Goal: Information Seeking & Learning: Learn about a topic

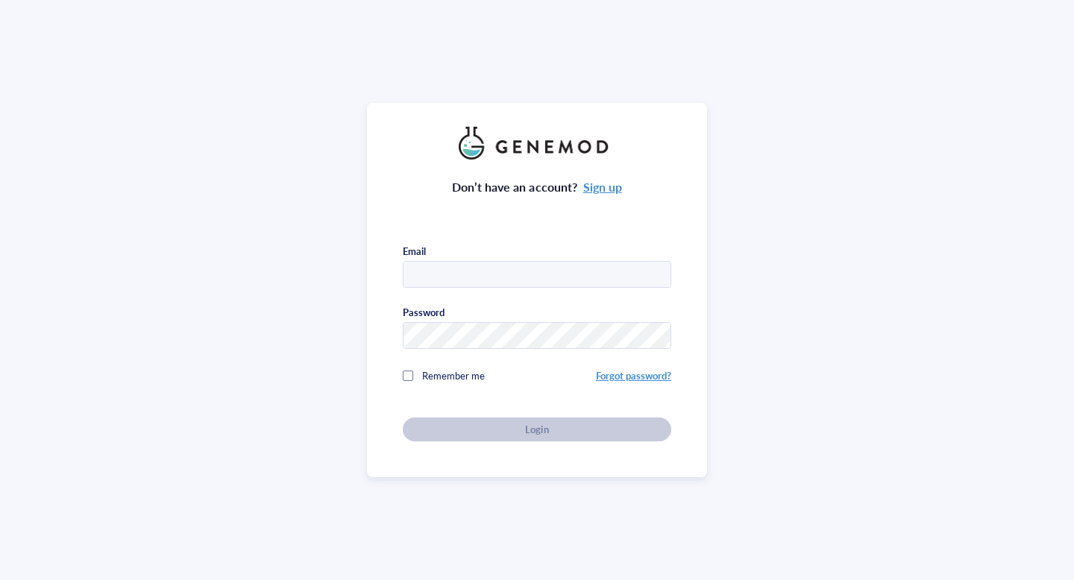
type input "[EMAIL_ADDRESS][PERSON_NAME][US_STATE][DOMAIN_NAME]"
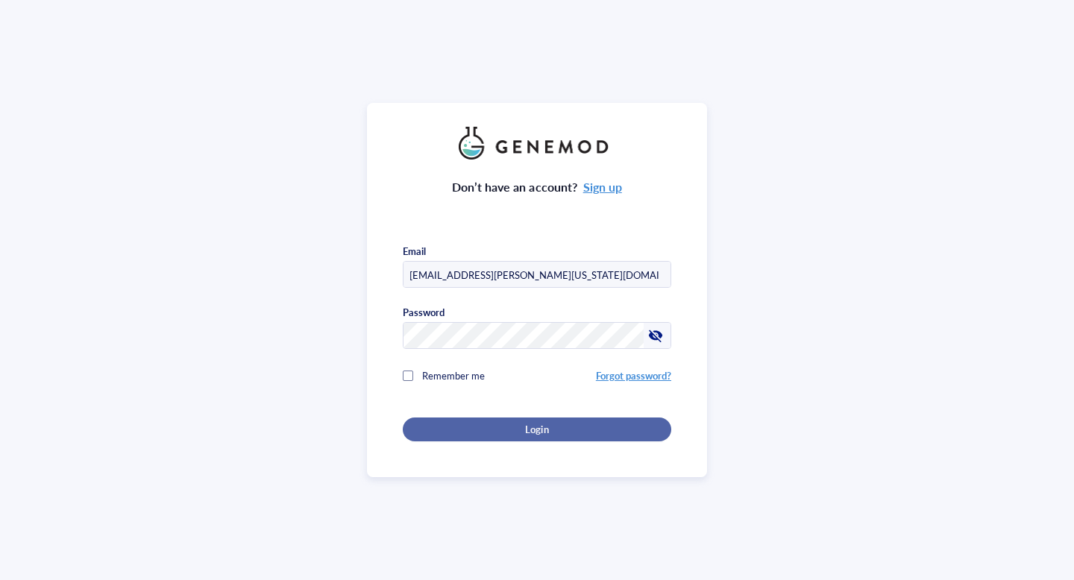
click at [426, 427] on div "Login" at bounding box center [536, 429] width 221 height 13
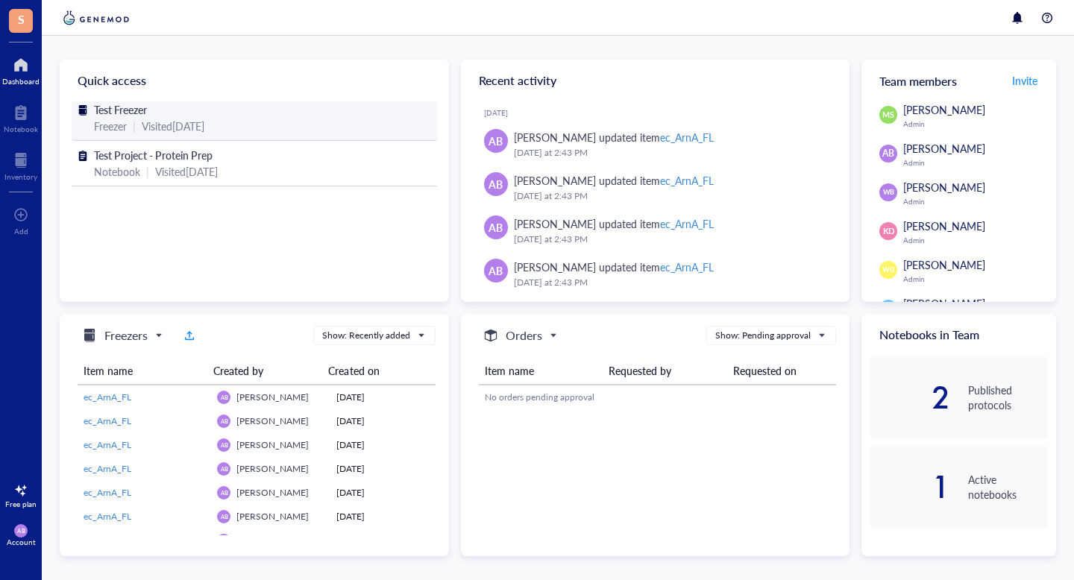
click at [114, 104] on span "Test Freezer" at bounding box center [120, 109] width 53 height 15
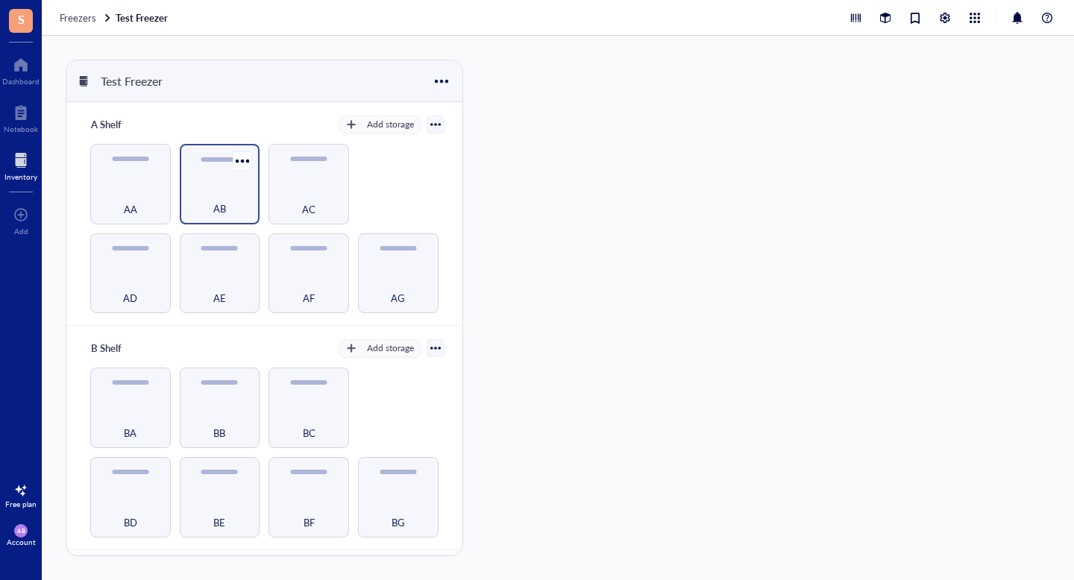
click at [190, 174] on div "AB" at bounding box center [220, 184] width 81 height 81
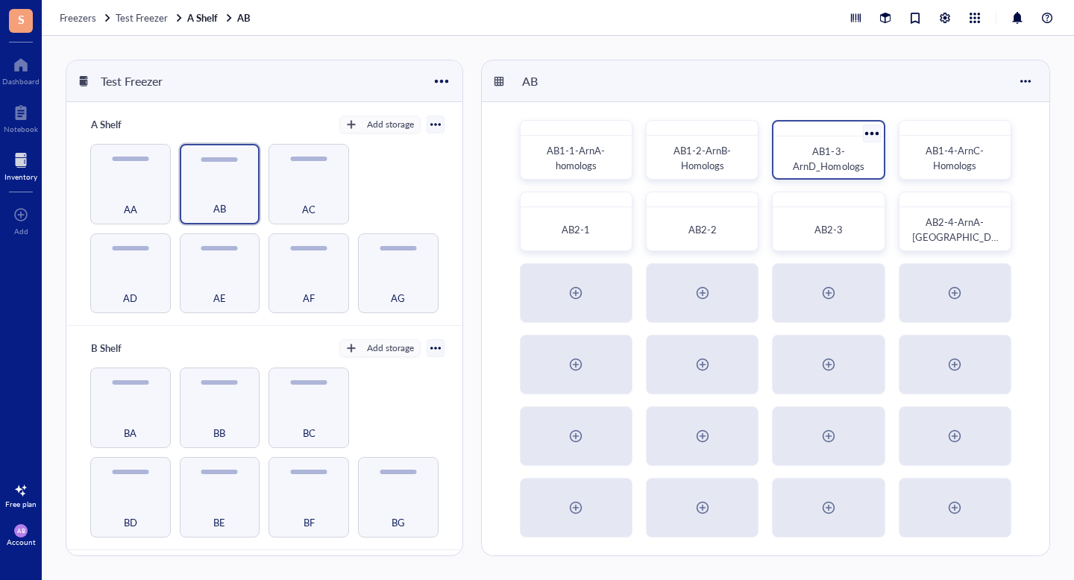
click at [804, 163] on span "AB1-3-ArnD_Homologs" at bounding box center [828, 158] width 71 height 29
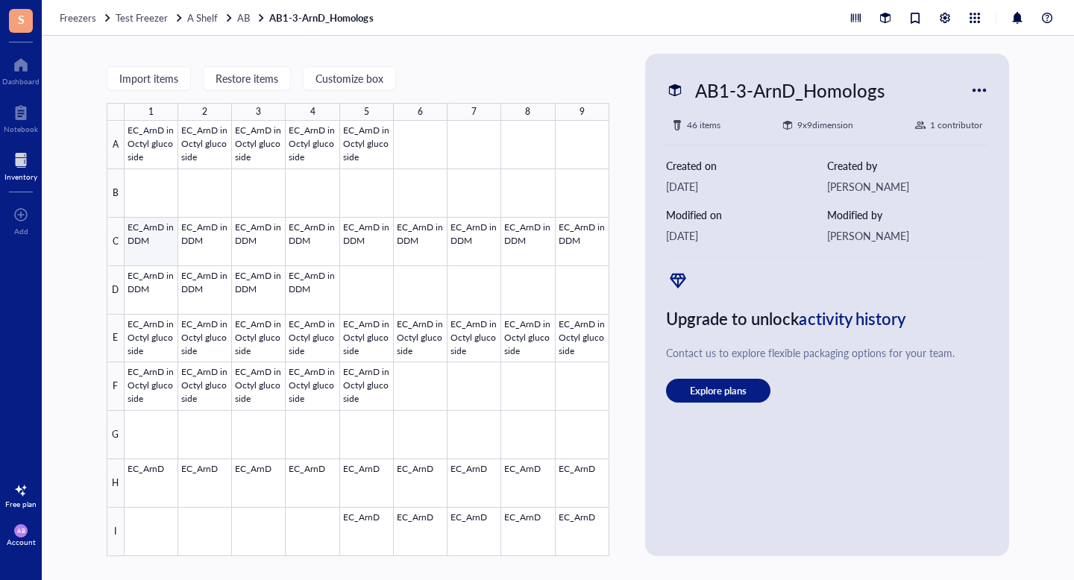
click at [150, 230] on div at bounding box center [367, 338] width 485 height 435
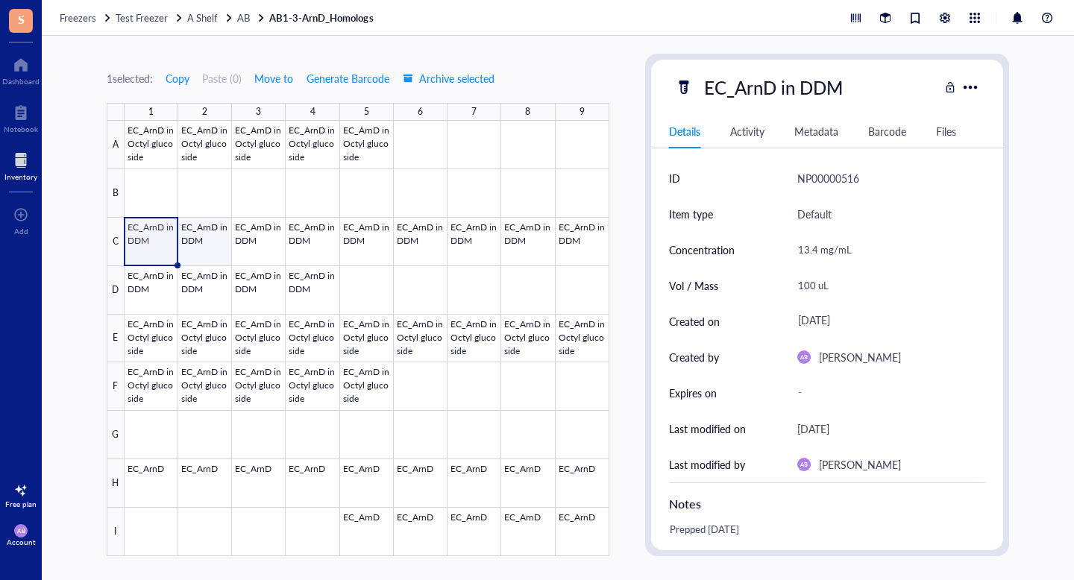
click at [202, 257] on div at bounding box center [367, 338] width 485 height 435
click at [264, 236] on div at bounding box center [367, 338] width 485 height 435
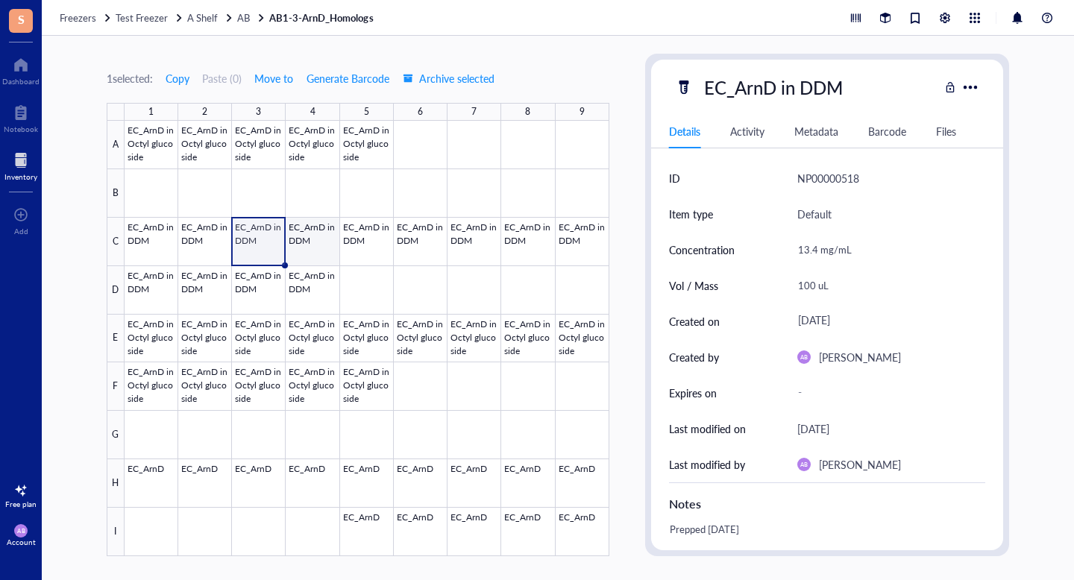
click at [324, 228] on div at bounding box center [367, 338] width 485 height 435
click at [376, 233] on div at bounding box center [367, 338] width 485 height 435
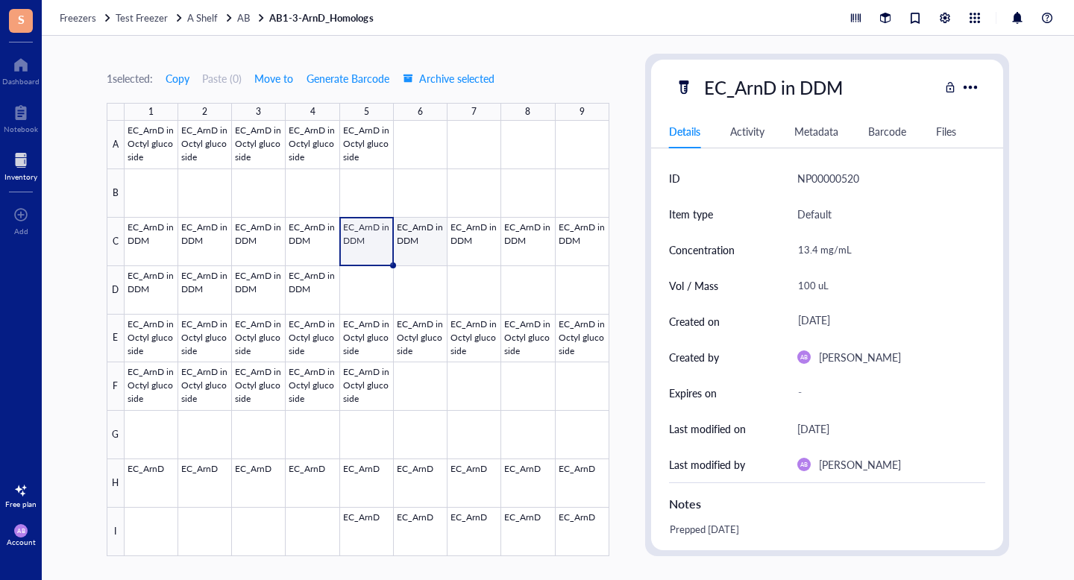
click at [416, 233] on div at bounding box center [367, 338] width 485 height 435
click at [481, 232] on div at bounding box center [367, 338] width 485 height 435
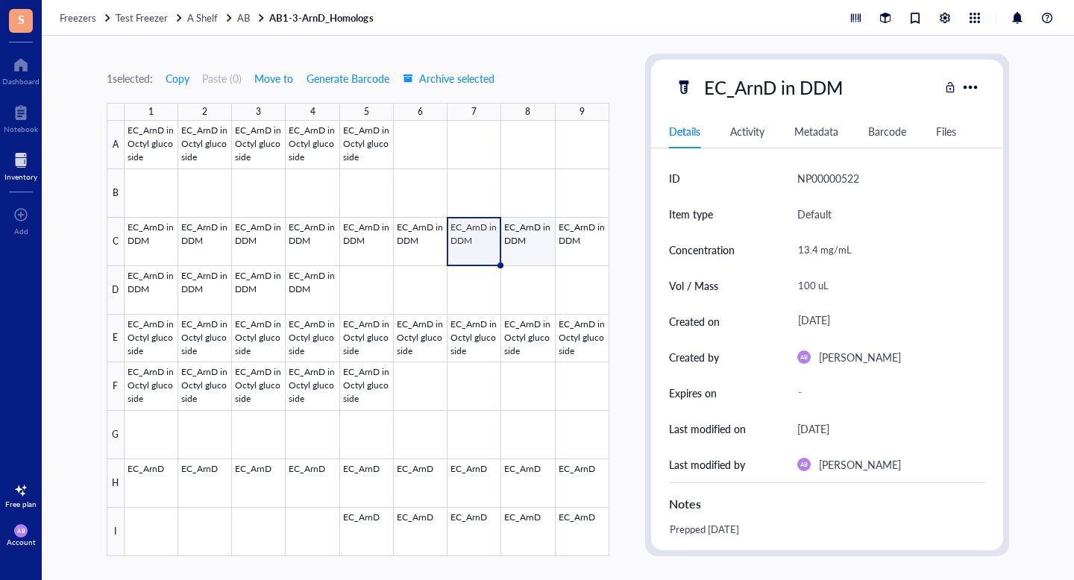
click at [535, 234] on div at bounding box center [367, 338] width 485 height 435
click at [579, 244] on div at bounding box center [367, 338] width 485 height 435
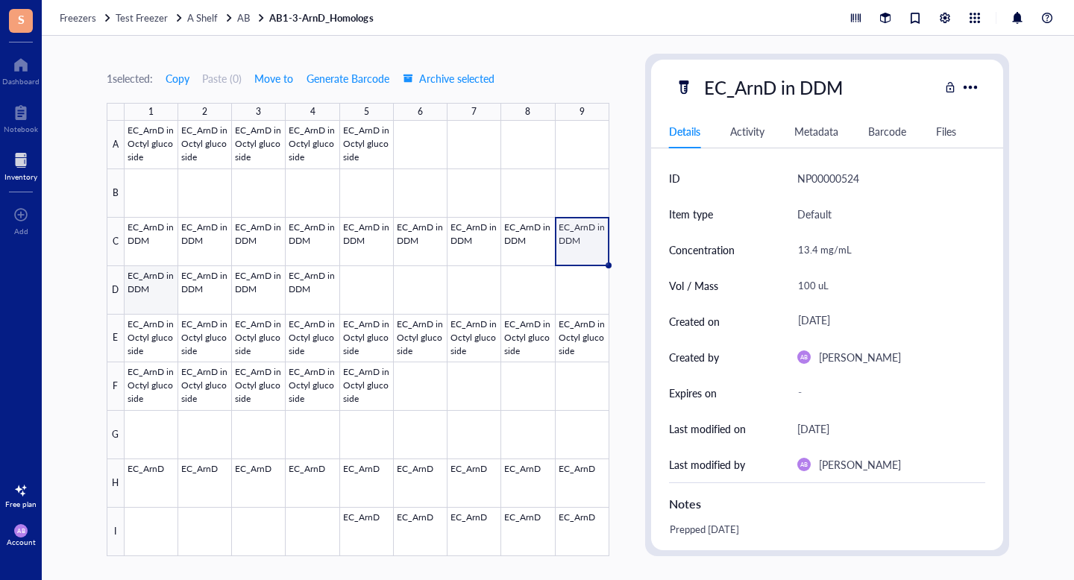
click at [153, 283] on div at bounding box center [367, 338] width 485 height 435
click at [197, 281] on div at bounding box center [367, 338] width 485 height 435
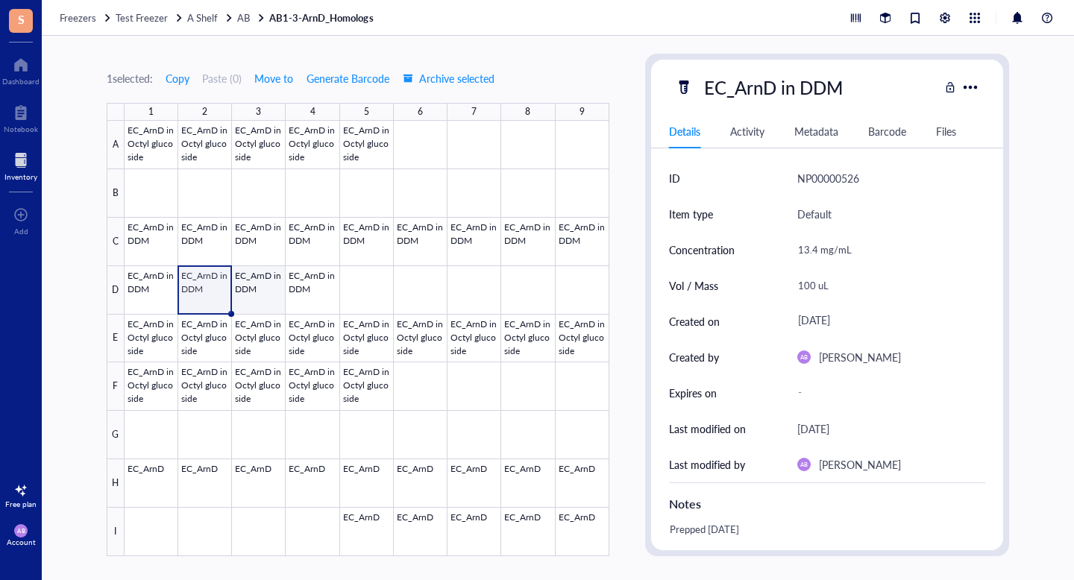
click at [259, 277] on div at bounding box center [367, 338] width 485 height 435
click at [321, 280] on div at bounding box center [367, 338] width 485 height 435
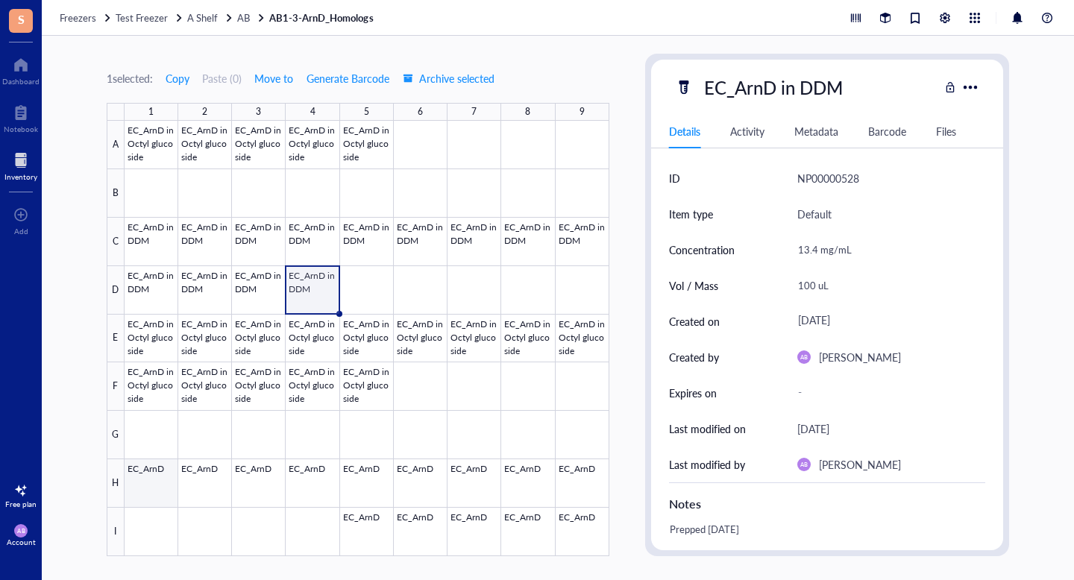
click at [149, 476] on div at bounding box center [367, 338] width 485 height 435
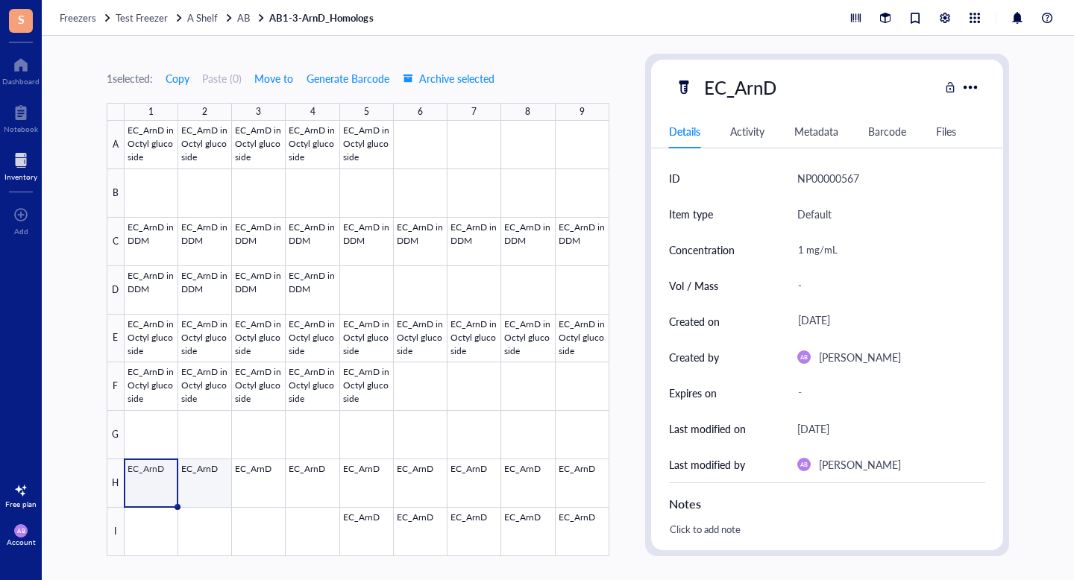
click at [199, 470] on div at bounding box center [367, 338] width 485 height 435
click at [264, 464] on div at bounding box center [367, 338] width 485 height 435
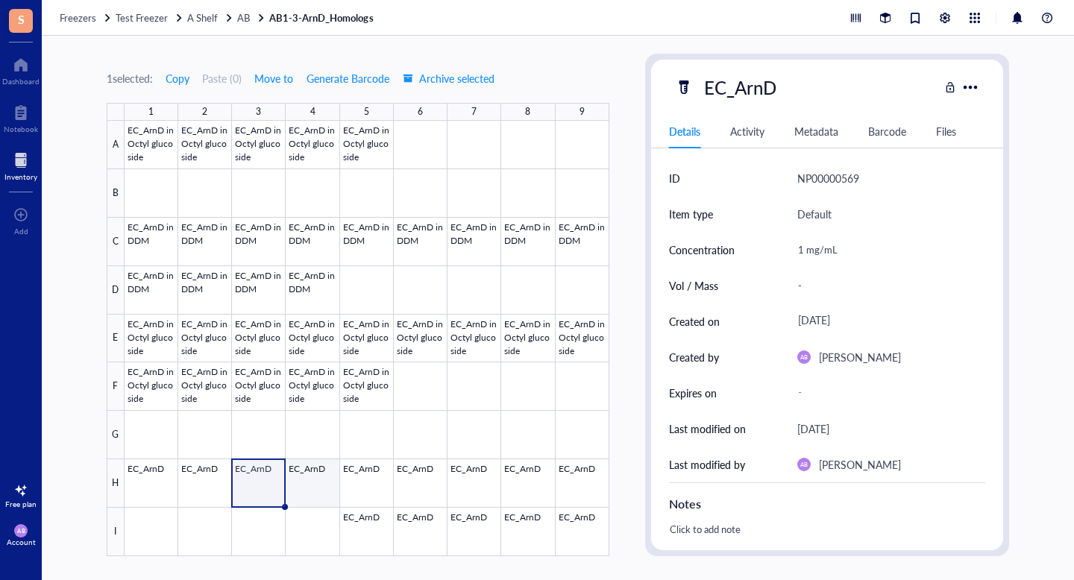
click at [311, 480] on div at bounding box center [367, 338] width 485 height 435
click at [369, 478] on div at bounding box center [367, 338] width 485 height 435
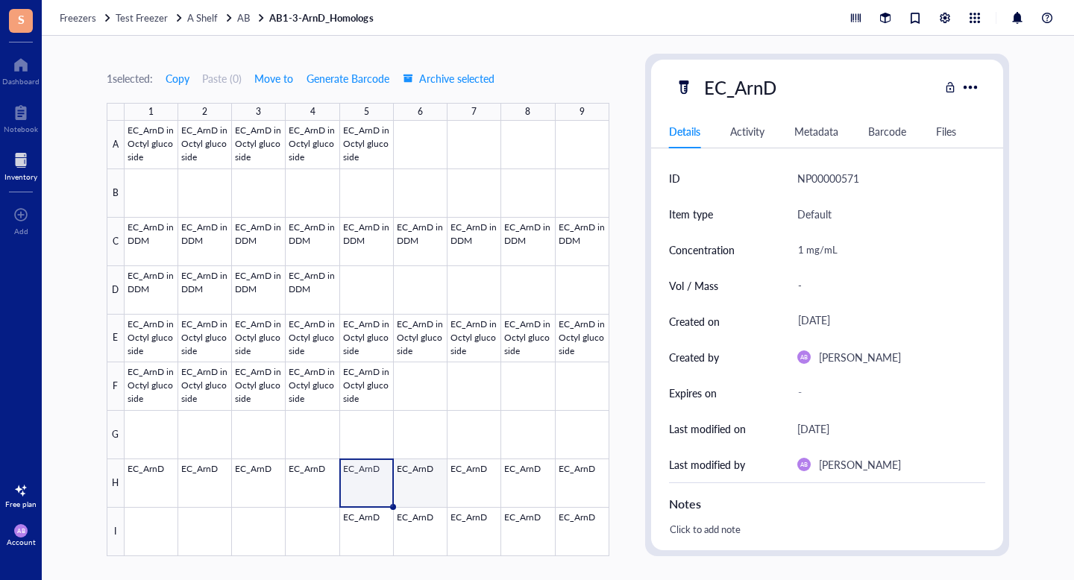
click at [435, 467] on div at bounding box center [367, 338] width 485 height 435
click at [477, 468] on div at bounding box center [367, 338] width 485 height 435
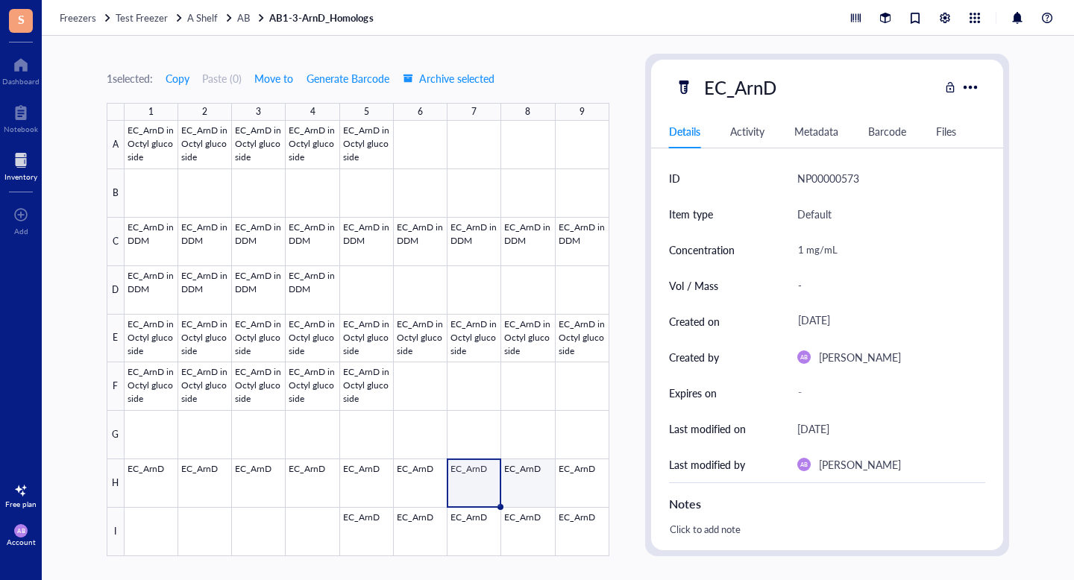
click at [530, 470] on div at bounding box center [367, 338] width 485 height 435
click at [583, 473] on div at bounding box center [367, 338] width 485 height 435
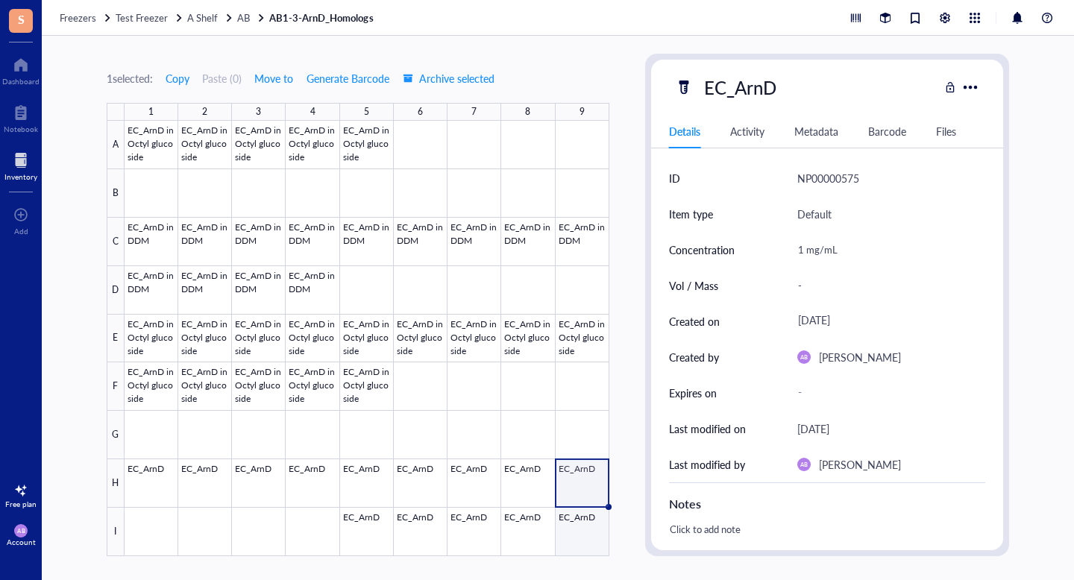
click at [589, 521] on div at bounding box center [367, 338] width 485 height 435
click at [539, 523] on div at bounding box center [367, 338] width 485 height 435
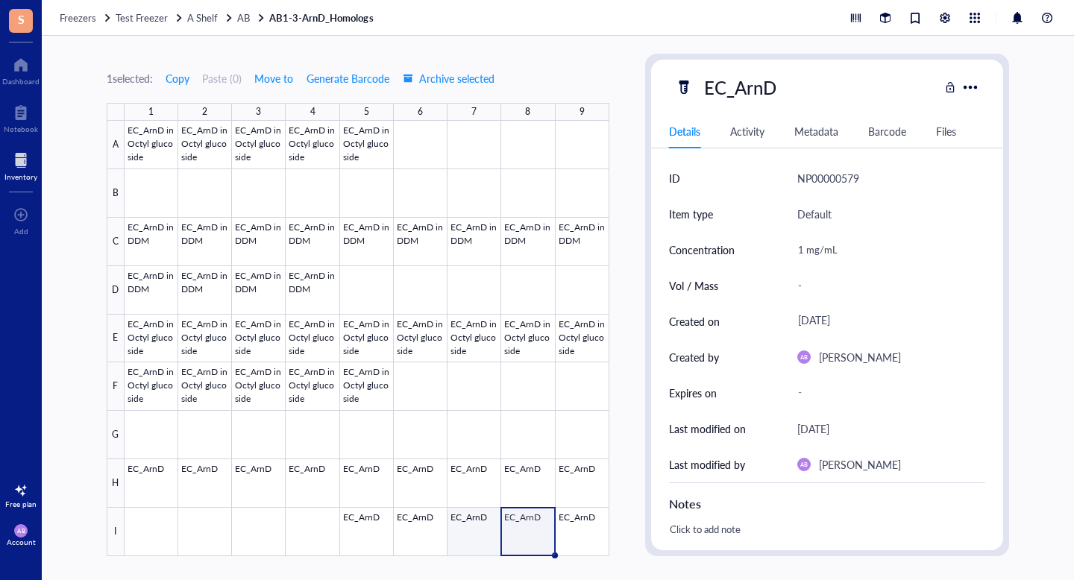
click at [473, 527] on div at bounding box center [367, 338] width 485 height 435
click at [423, 523] on div at bounding box center [367, 338] width 485 height 435
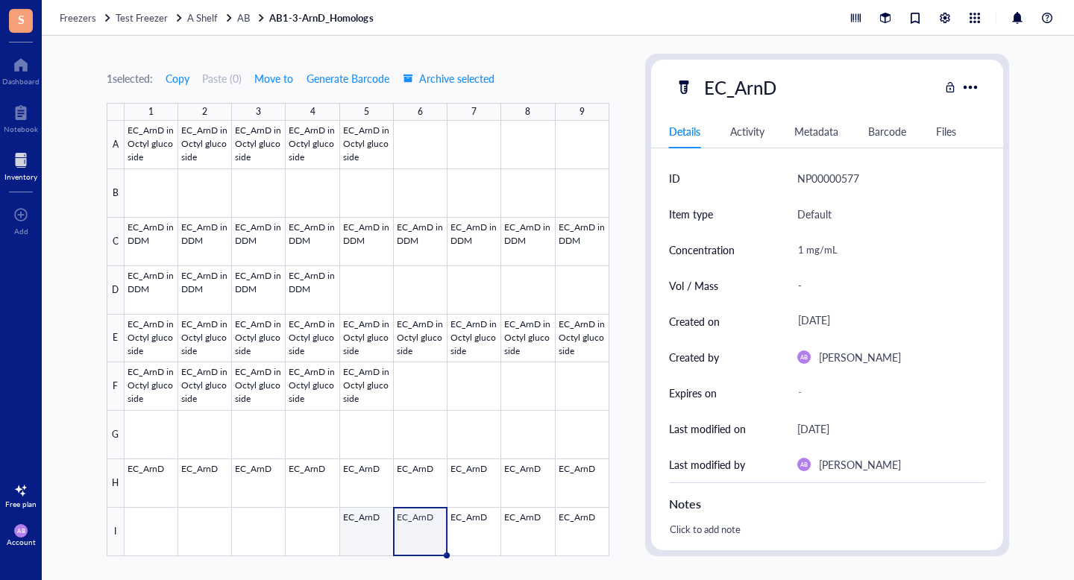
click at [361, 523] on div at bounding box center [367, 338] width 485 height 435
click at [365, 236] on div at bounding box center [367, 338] width 485 height 435
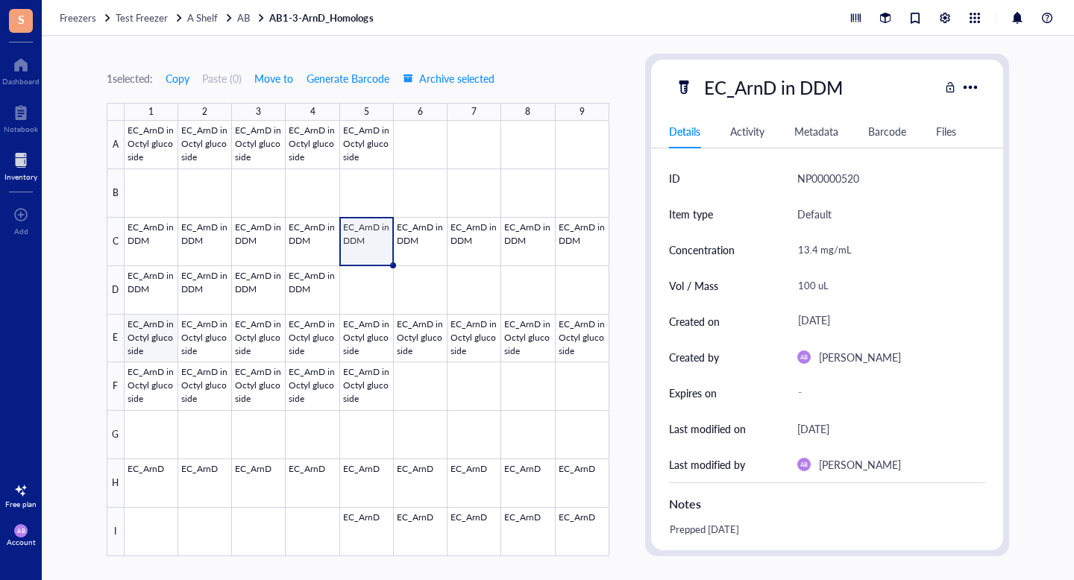
click at [156, 340] on div at bounding box center [367, 338] width 485 height 435
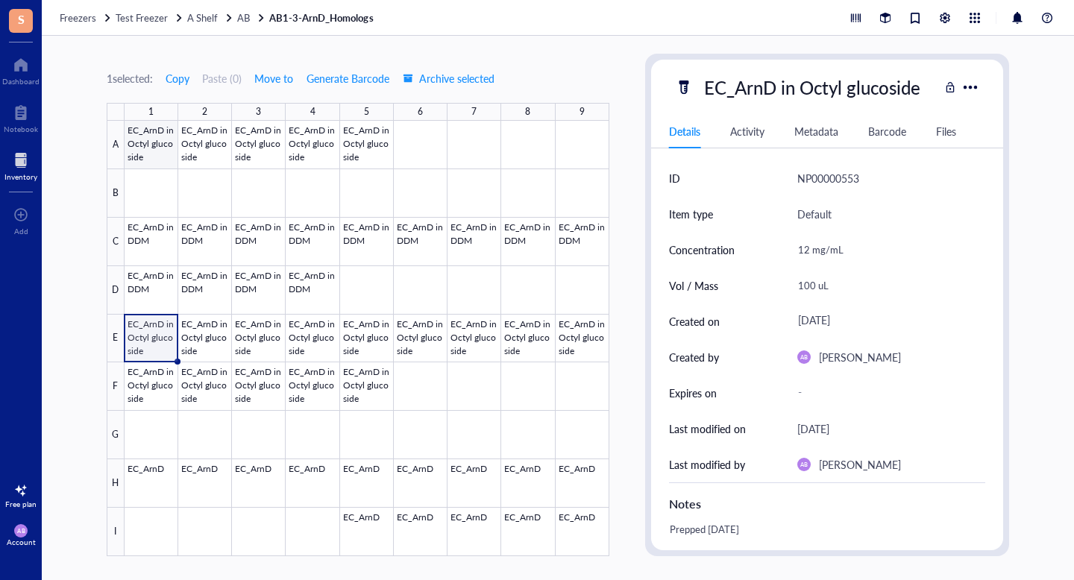
click at [163, 152] on div at bounding box center [367, 338] width 485 height 435
click at [154, 334] on div at bounding box center [367, 338] width 485 height 435
click at [195, 337] on div at bounding box center [367, 338] width 485 height 435
click at [259, 339] on div at bounding box center [367, 338] width 485 height 435
click at [321, 337] on div at bounding box center [367, 338] width 485 height 435
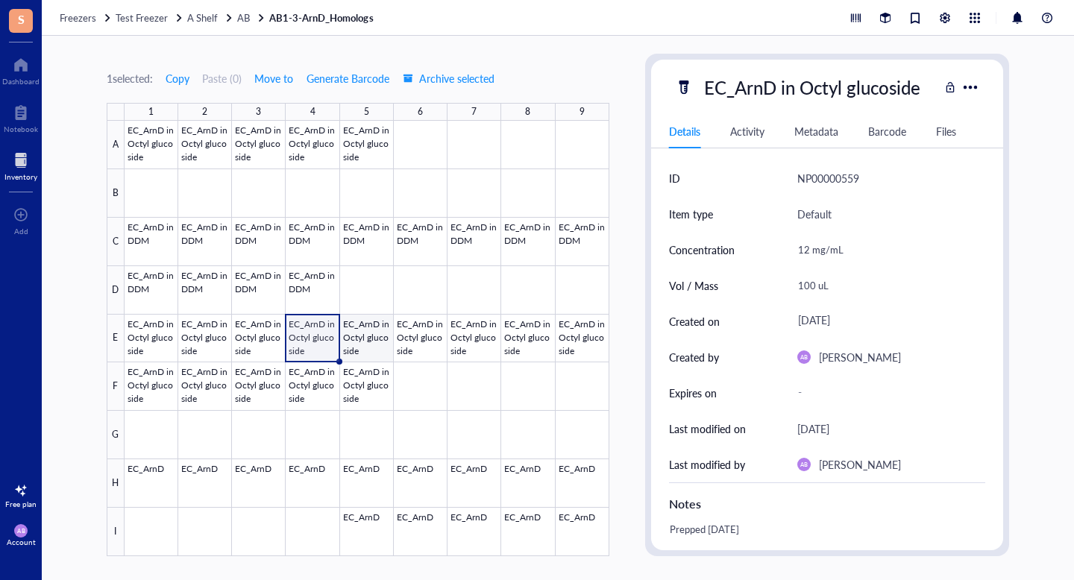
click at [359, 333] on div at bounding box center [367, 338] width 485 height 435
click at [426, 332] on div at bounding box center [367, 338] width 485 height 435
click at [478, 327] on div at bounding box center [367, 338] width 485 height 435
click at [520, 328] on div at bounding box center [367, 338] width 485 height 435
click at [583, 329] on div at bounding box center [367, 338] width 485 height 435
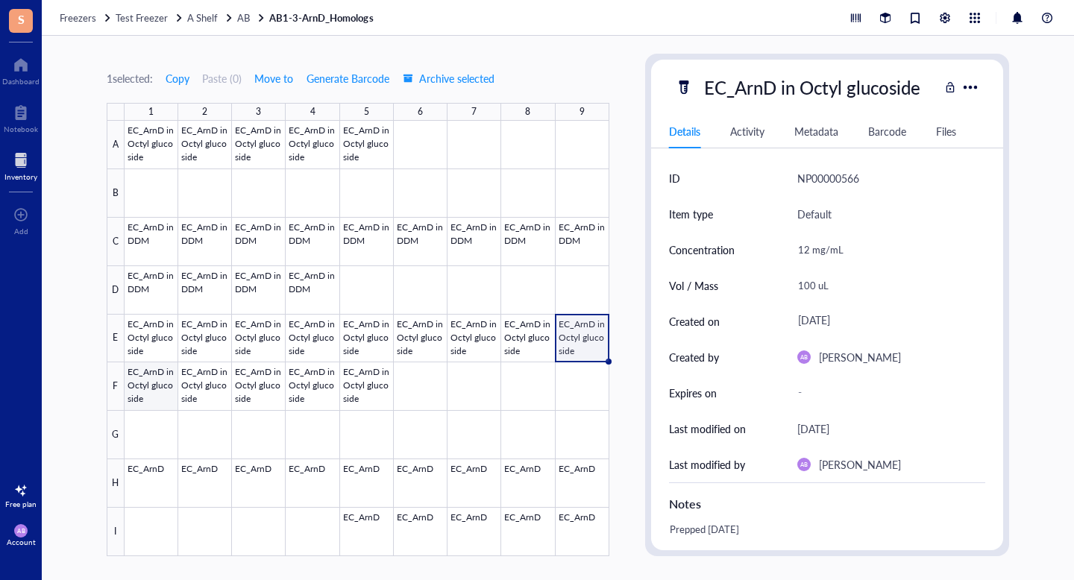
click at [160, 402] on div at bounding box center [367, 338] width 485 height 435
click at [189, 397] on div at bounding box center [367, 338] width 485 height 435
click at [271, 388] on div at bounding box center [367, 338] width 485 height 435
click at [324, 369] on div at bounding box center [367, 338] width 485 height 435
click at [387, 370] on div at bounding box center [367, 338] width 485 height 435
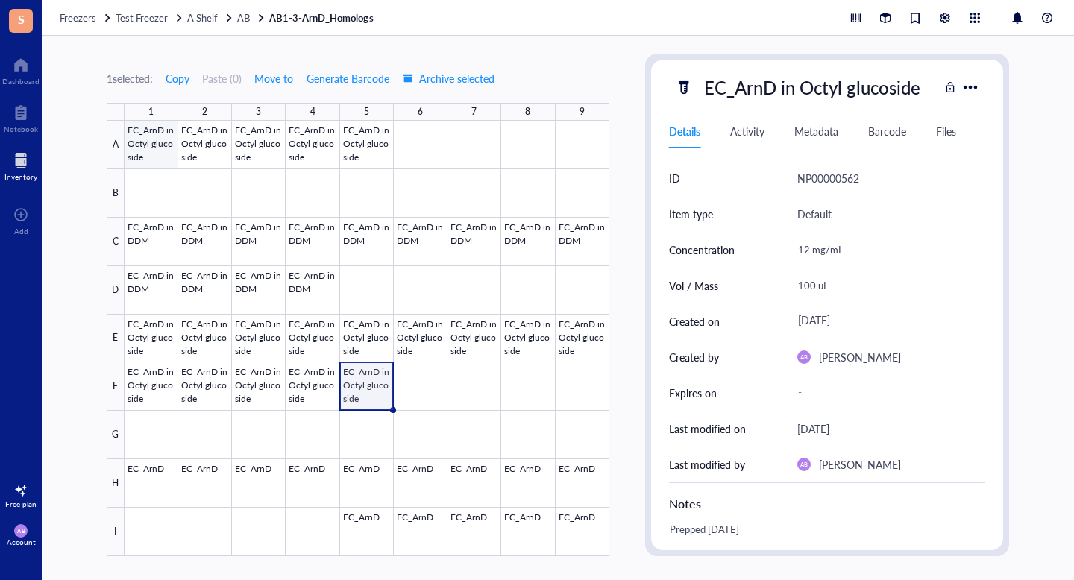
click at [168, 151] on div at bounding box center [367, 338] width 485 height 435
click at [217, 153] on div at bounding box center [367, 338] width 485 height 435
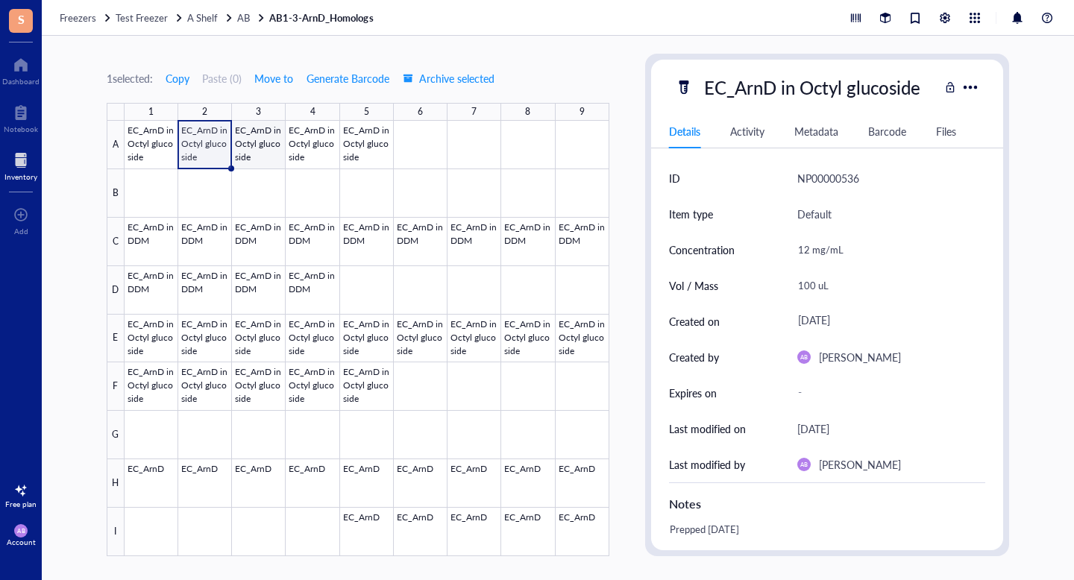
click at [270, 160] on div at bounding box center [367, 338] width 485 height 435
click at [334, 161] on div at bounding box center [367, 338] width 485 height 435
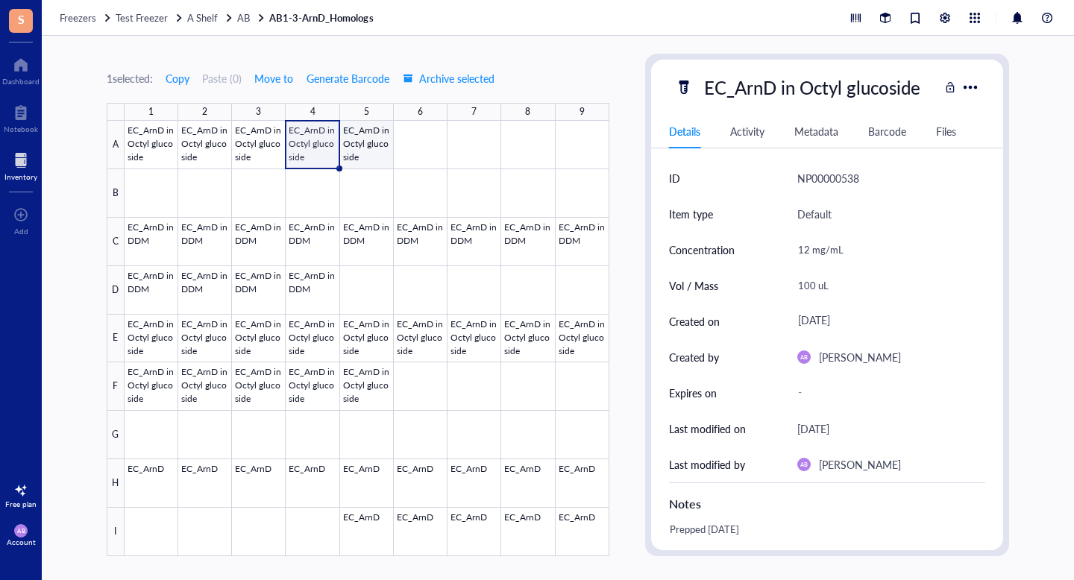
click at [373, 160] on div at bounding box center [367, 338] width 485 height 435
click at [246, 15] on span "AB" at bounding box center [243, 17] width 13 height 14
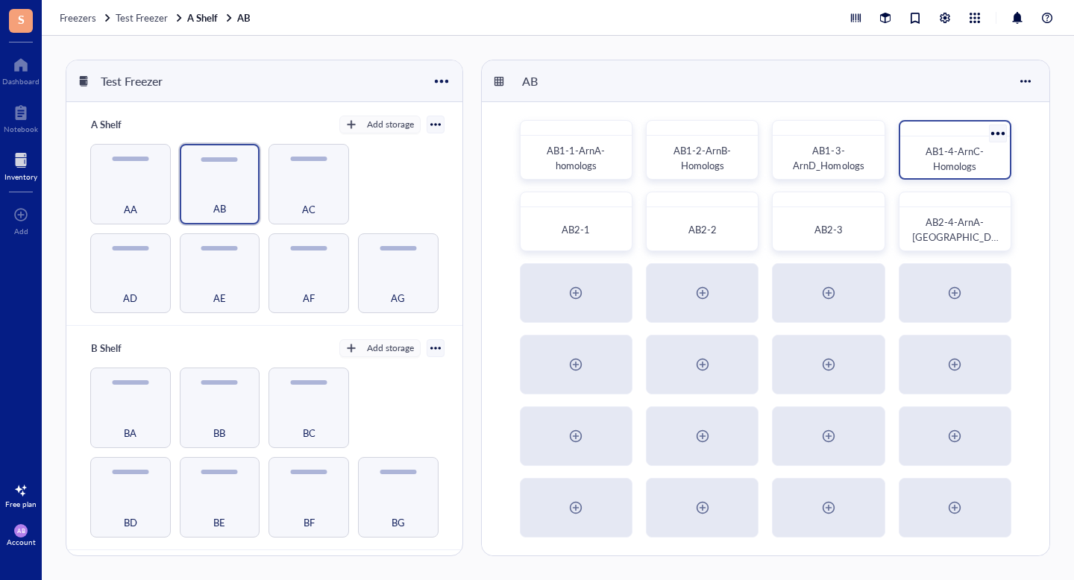
click at [971, 160] on span "AB1-4-ArnC-Homologs" at bounding box center [954, 158] width 58 height 29
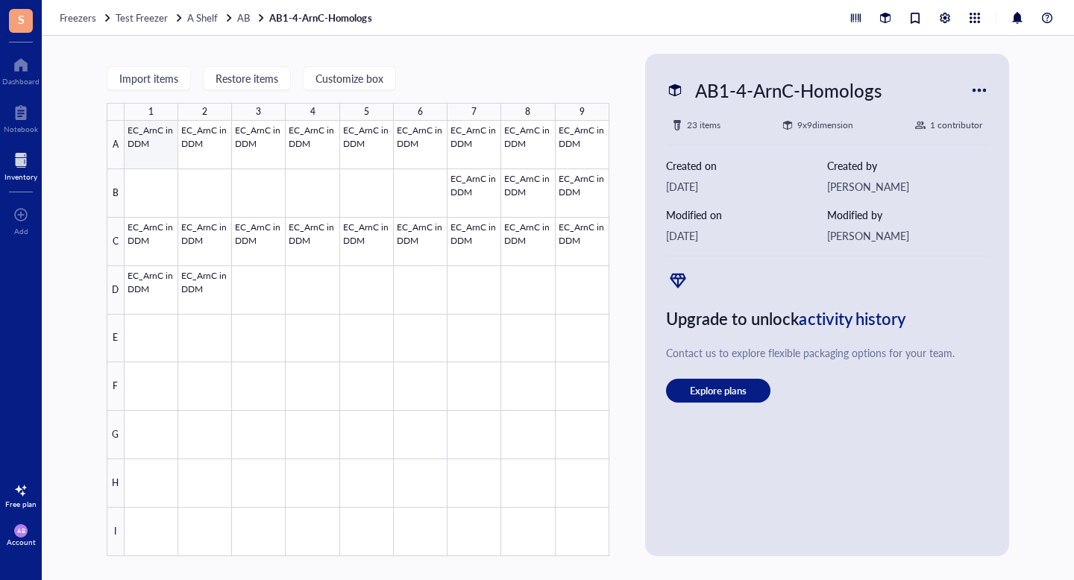
click at [159, 152] on div at bounding box center [367, 338] width 485 height 435
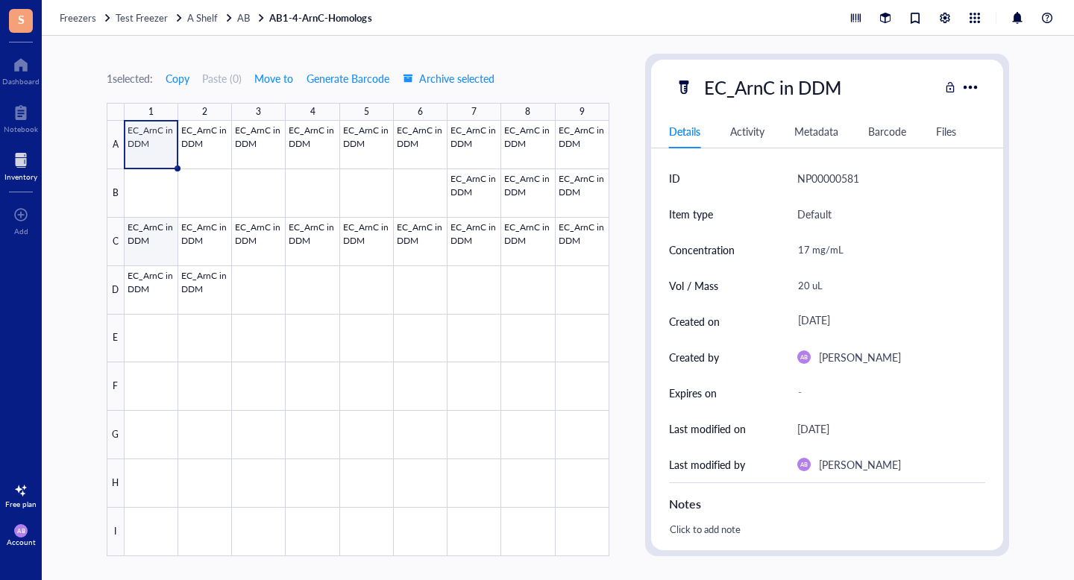
click at [155, 224] on div at bounding box center [367, 338] width 485 height 435
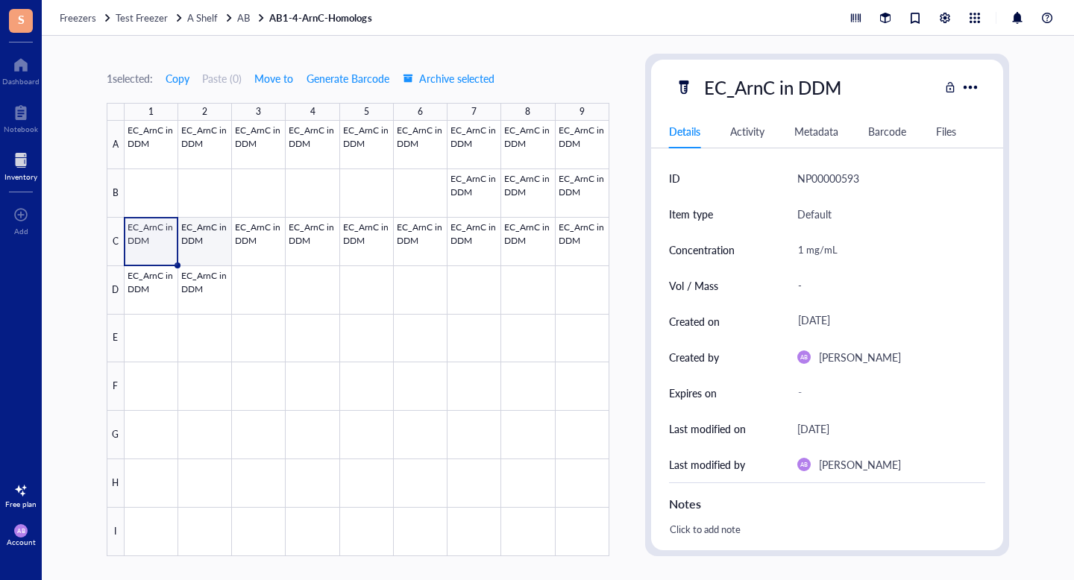
click at [209, 233] on div at bounding box center [367, 338] width 485 height 435
click at [279, 238] on div at bounding box center [367, 338] width 485 height 435
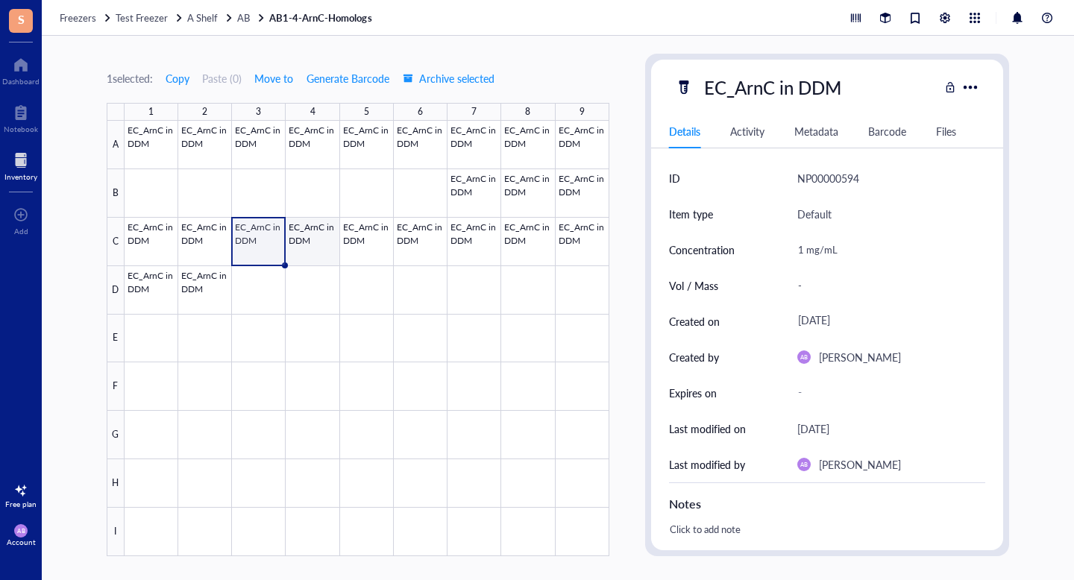
click at [316, 236] on div at bounding box center [367, 338] width 485 height 435
click at [364, 236] on div at bounding box center [367, 338] width 485 height 435
click at [419, 236] on div at bounding box center [367, 338] width 485 height 435
click at [476, 235] on div at bounding box center [367, 338] width 485 height 435
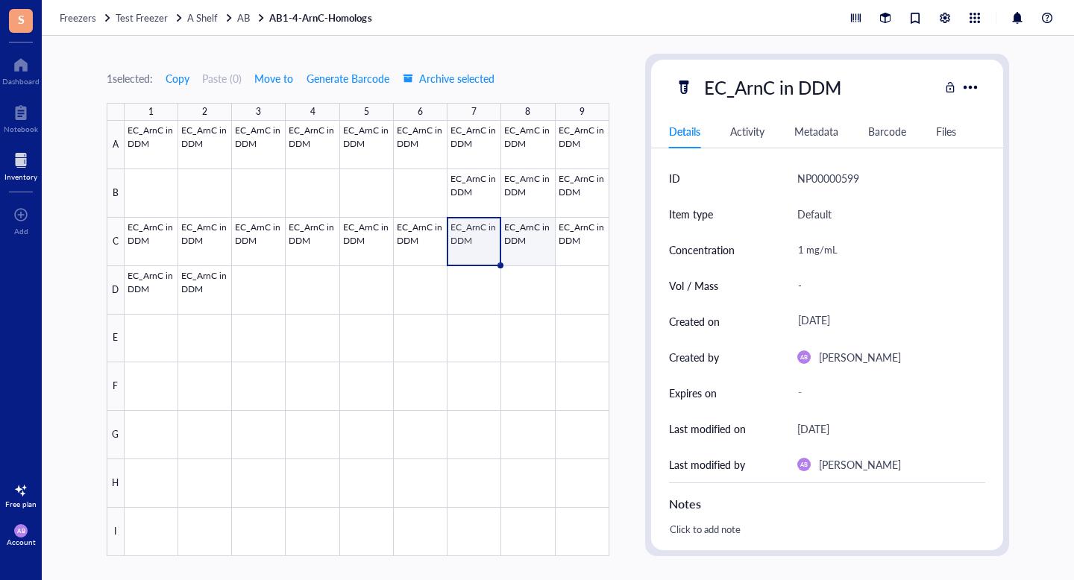
click at [529, 234] on div at bounding box center [367, 338] width 485 height 435
click at [582, 234] on div at bounding box center [367, 338] width 485 height 435
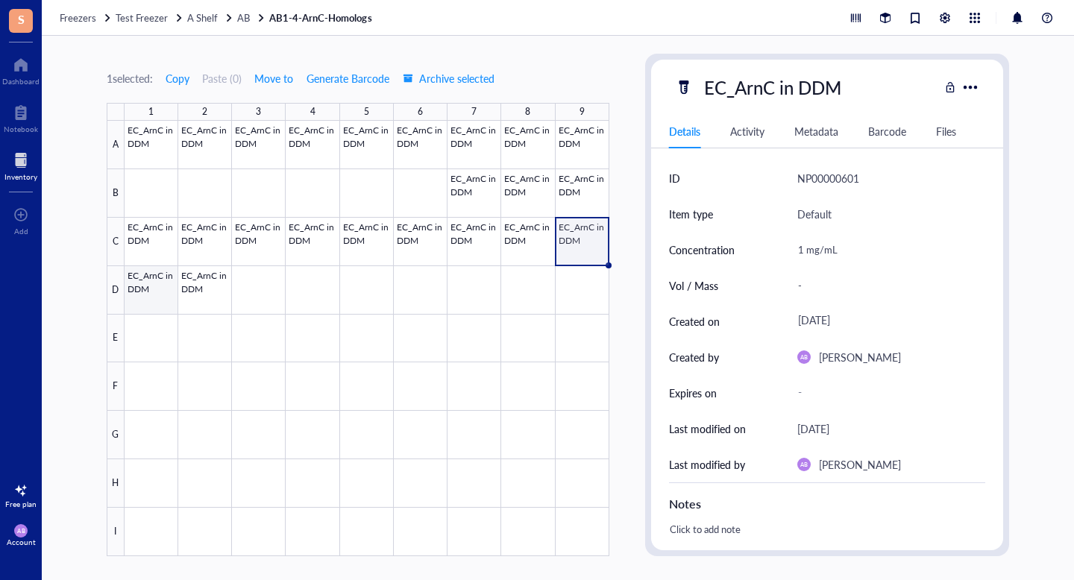
click at [153, 303] on div at bounding box center [367, 338] width 485 height 435
click at [206, 300] on div at bounding box center [367, 338] width 485 height 435
click at [146, 296] on div at bounding box center [367, 338] width 485 height 435
click at [198, 294] on div at bounding box center [367, 338] width 485 height 435
click at [149, 243] on div at bounding box center [367, 338] width 485 height 435
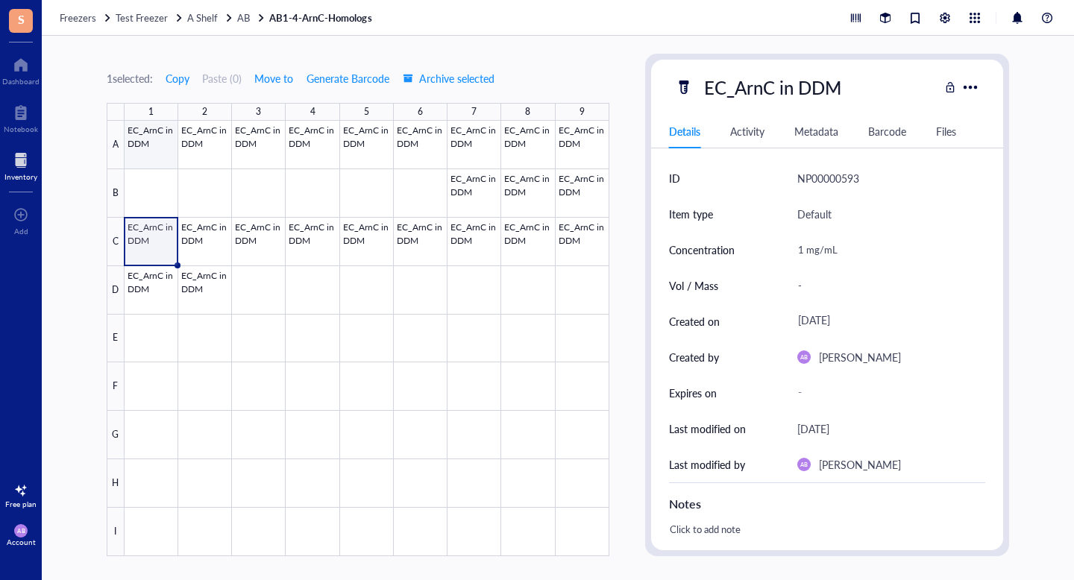
click at [163, 142] on div at bounding box center [367, 338] width 485 height 435
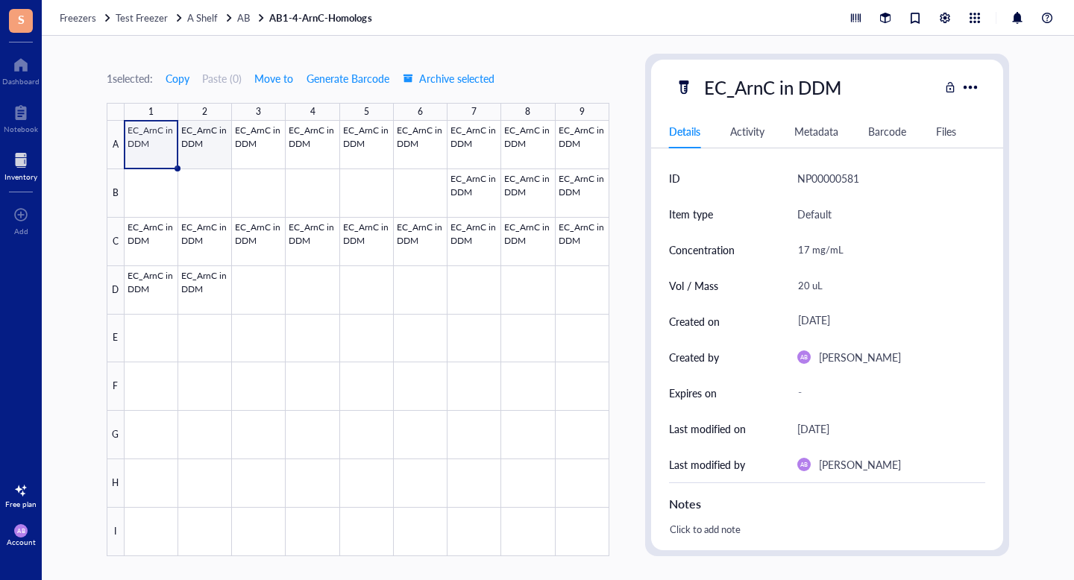
click at [203, 141] on div at bounding box center [367, 338] width 485 height 435
click at [253, 145] on div at bounding box center [367, 338] width 485 height 435
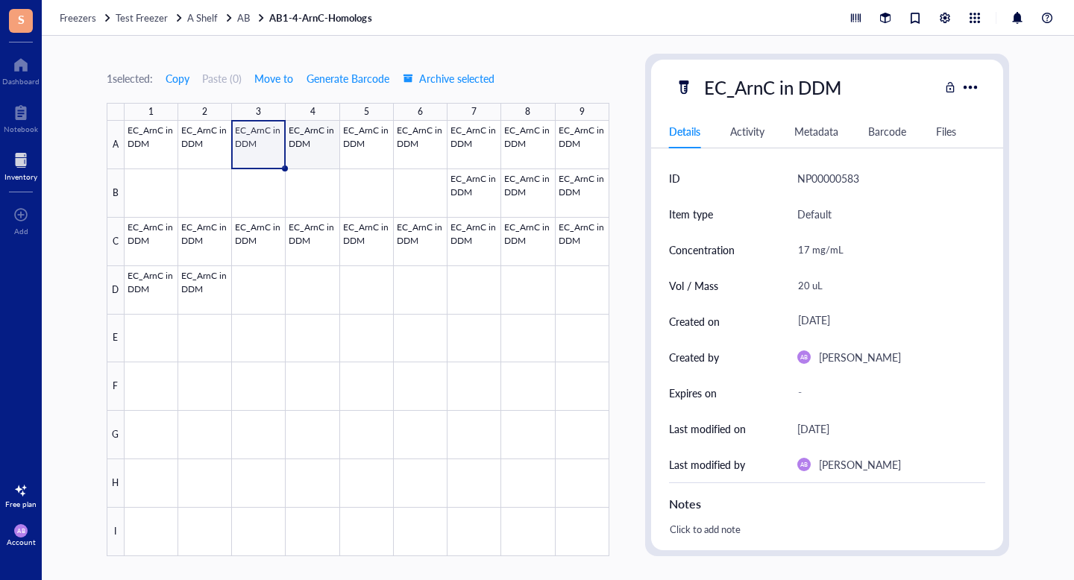
click at [321, 147] on div at bounding box center [367, 338] width 485 height 435
click at [376, 144] on div at bounding box center [367, 338] width 485 height 435
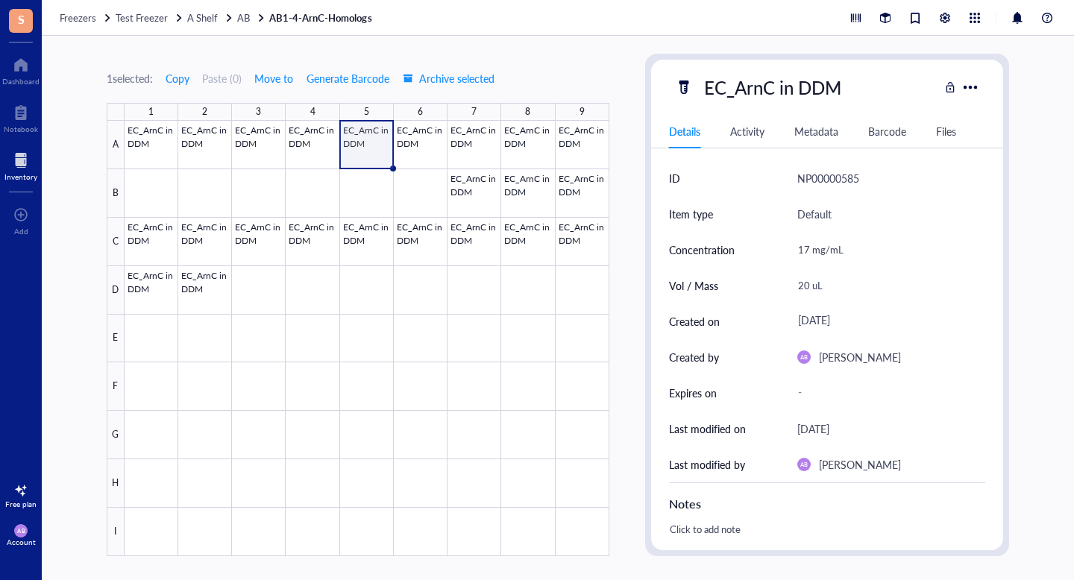
click at [418, 144] on div at bounding box center [367, 338] width 485 height 435
click at [474, 137] on div at bounding box center [367, 338] width 485 height 435
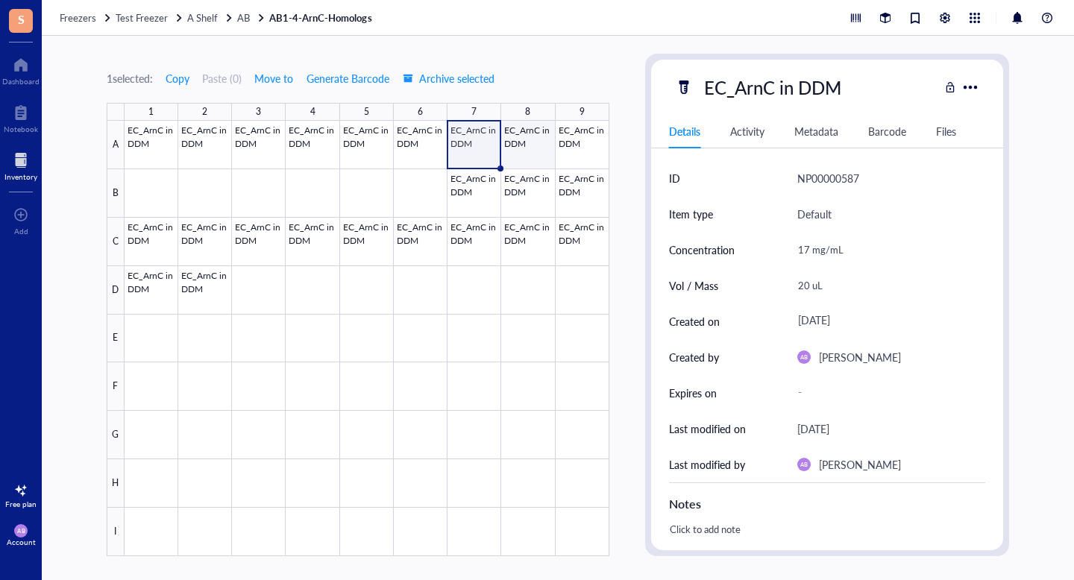
click at [525, 139] on div at bounding box center [367, 338] width 485 height 435
click at [572, 138] on div at bounding box center [367, 338] width 485 height 435
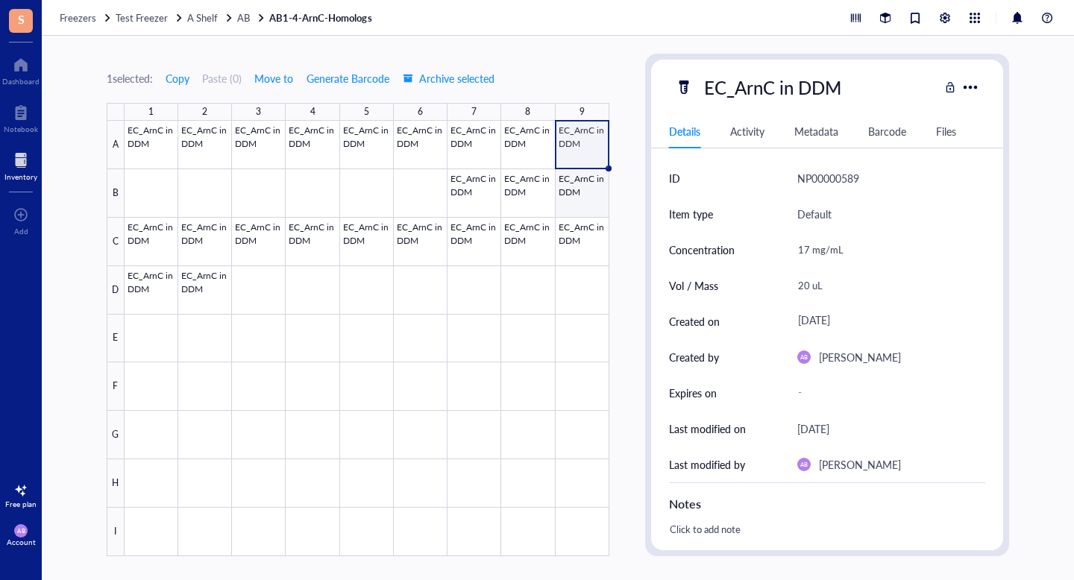
click at [579, 187] on div at bounding box center [367, 338] width 485 height 435
click at [523, 196] on div at bounding box center [367, 338] width 485 height 435
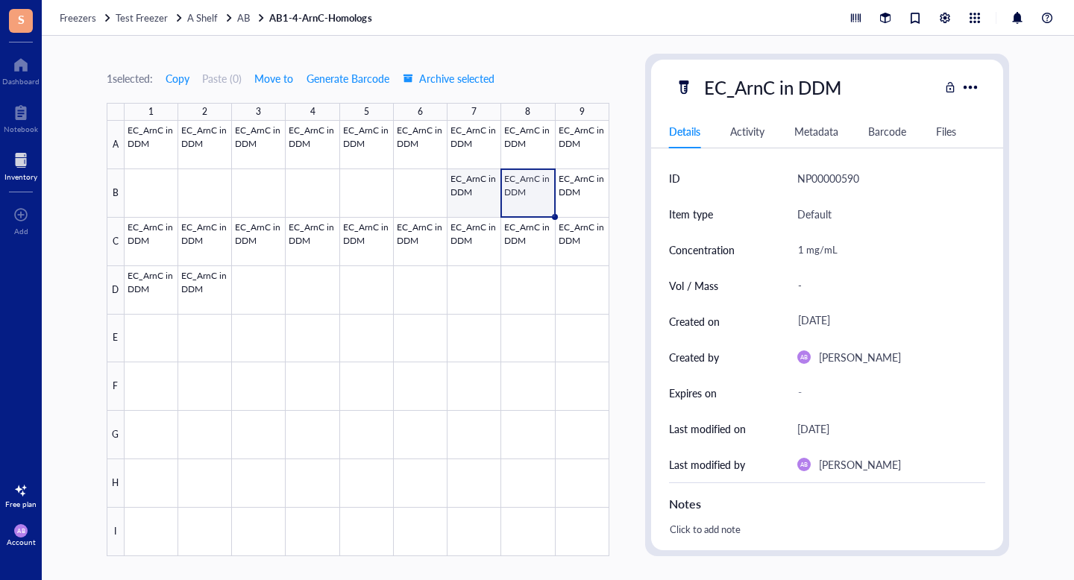
click at [479, 192] on div at bounding box center [367, 338] width 485 height 435
click at [579, 142] on div at bounding box center [367, 338] width 485 height 435
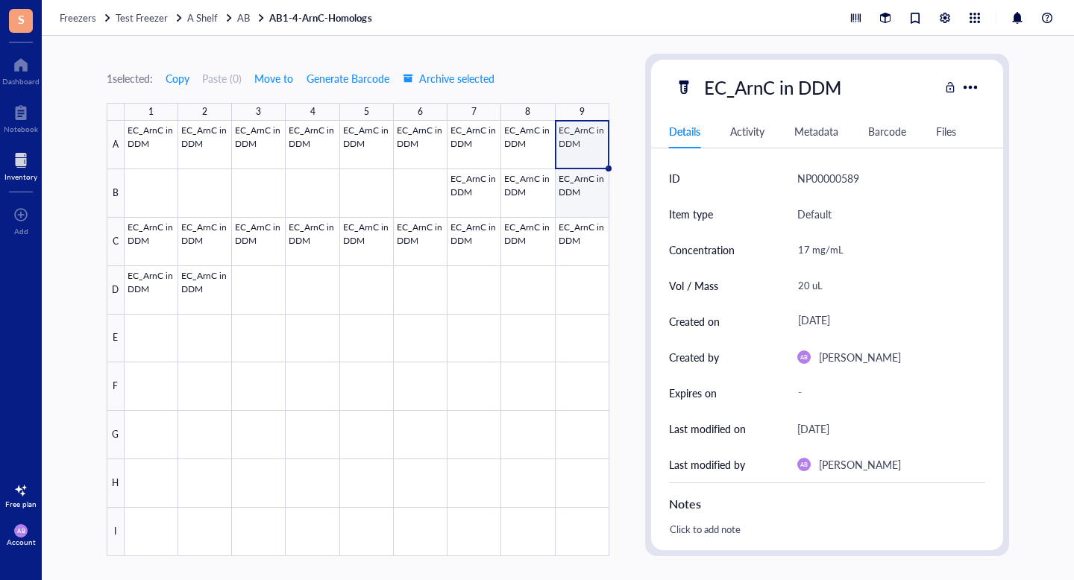
click at [567, 192] on div at bounding box center [367, 338] width 485 height 435
click at [592, 149] on div at bounding box center [367, 338] width 485 height 435
click at [466, 183] on div at bounding box center [367, 338] width 485 height 435
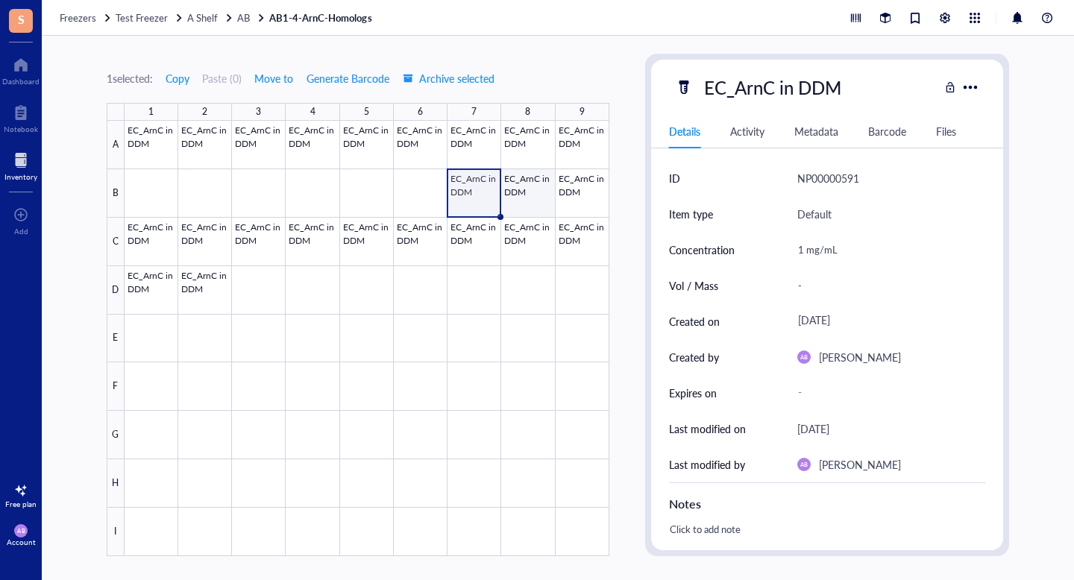
click at [524, 182] on div at bounding box center [367, 338] width 485 height 435
click at [591, 192] on div at bounding box center [367, 338] width 485 height 435
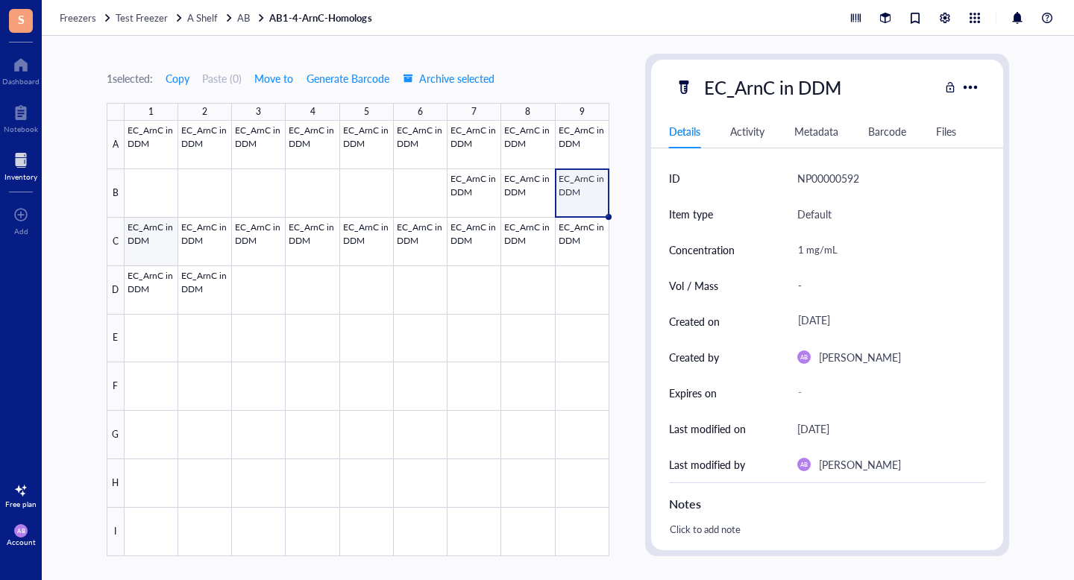
click at [162, 237] on div at bounding box center [367, 338] width 485 height 435
click at [147, 279] on div at bounding box center [367, 338] width 485 height 435
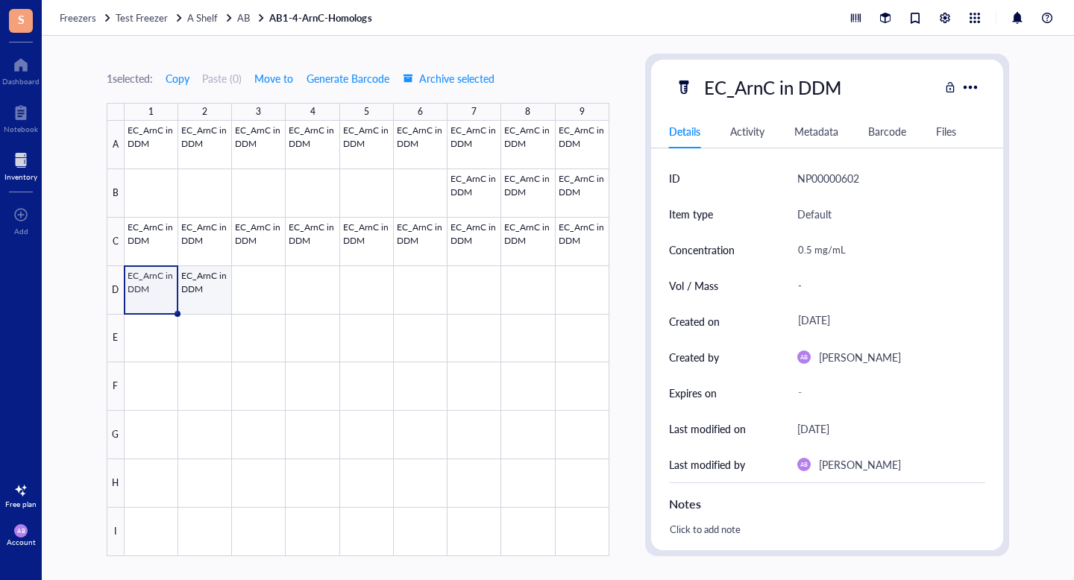
click at [193, 287] on div at bounding box center [367, 338] width 485 height 435
click at [155, 247] on div at bounding box center [367, 338] width 485 height 435
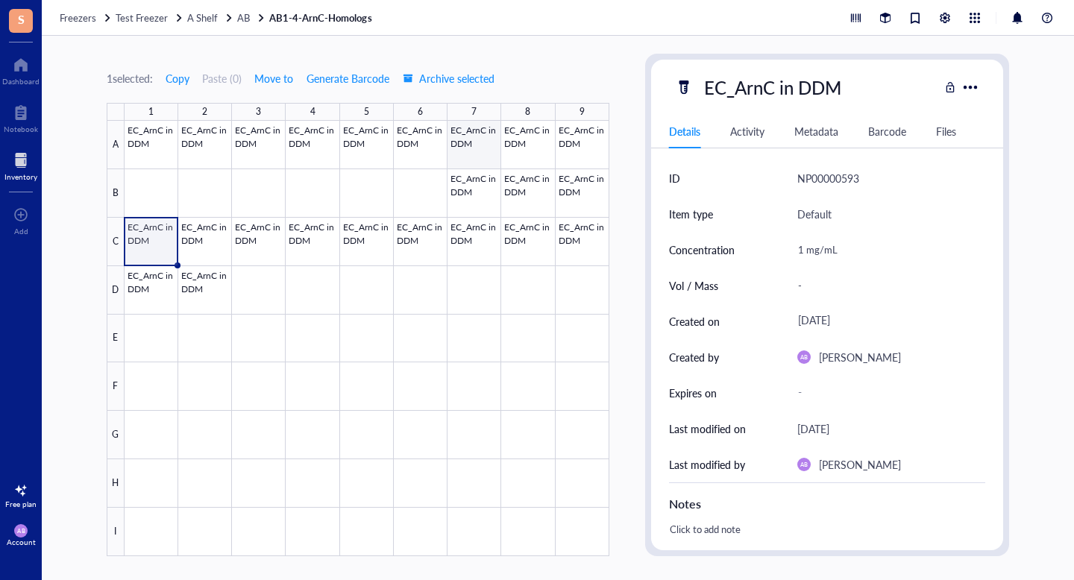
click at [470, 189] on div at bounding box center [367, 338] width 485 height 435
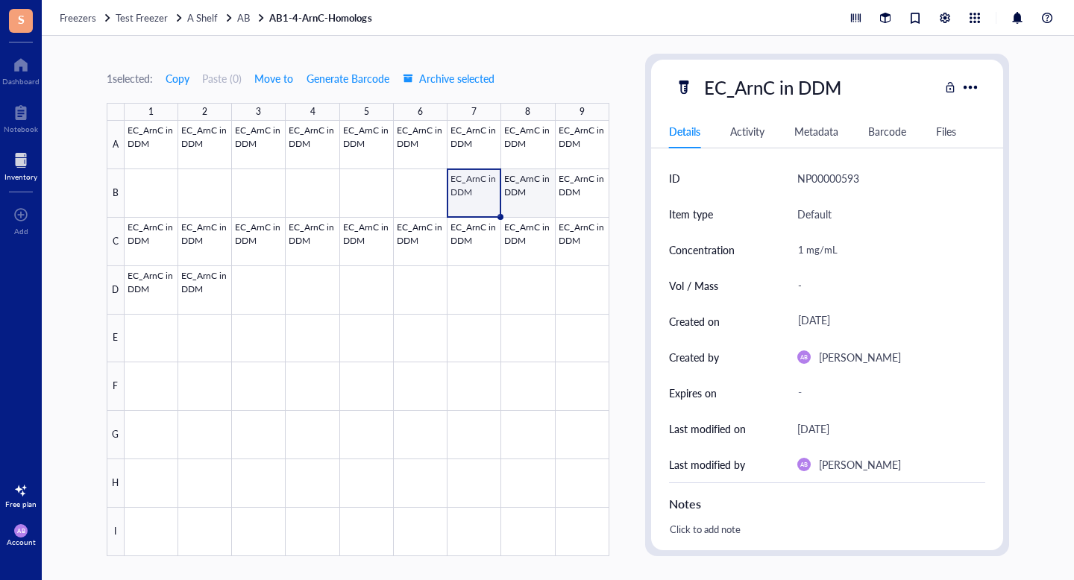
click at [536, 189] on div at bounding box center [367, 338] width 485 height 435
click at [573, 189] on div at bounding box center [367, 338] width 485 height 435
